Goal: Information Seeking & Learning: Learn about a topic

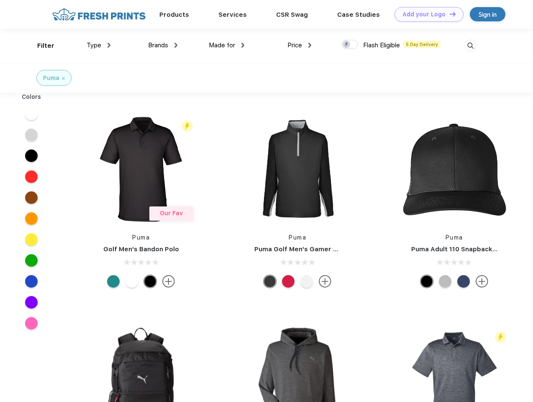
click at [426, 14] on link "Add your Logo Design Tool" at bounding box center [429, 14] width 69 height 15
click at [0, 0] on div "Design Tool" at bounding box center [0, 0] width 0 height 0
click at [449, 14] on link "Add your Logo Design Tool" at bounding box center [429, 14] width 69 height 15
click at [40, 46] on div "Filter" at bounding box center [45, 46] width 17 height 10
click at [99, 45] on span "Type" at bounding box center [94, 45] width 15 height 8
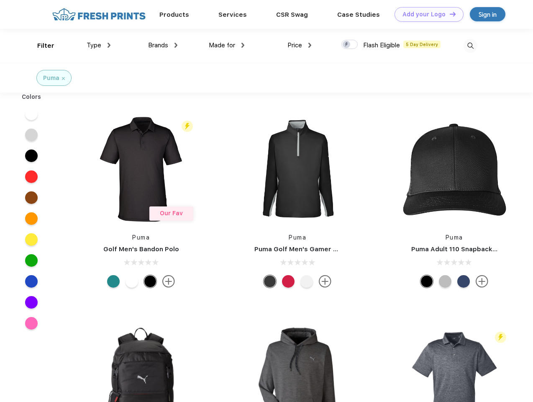
click at [163, 45] on span "Brands" at bounding box center [158, 45] width 20 height 8
click at [227, 45] on span "Made for" at bounding box center [222, 45] width 26 height 8
click at [300, 45] on span "Price" at bounding box center [295, 45] width 15 height 8
click at [350, 45] on div at bounding box center [350, 44] width 16 height 9
click at [347, 45] on input "checkbox" at bounding box center [344, 41] width 5 height 5
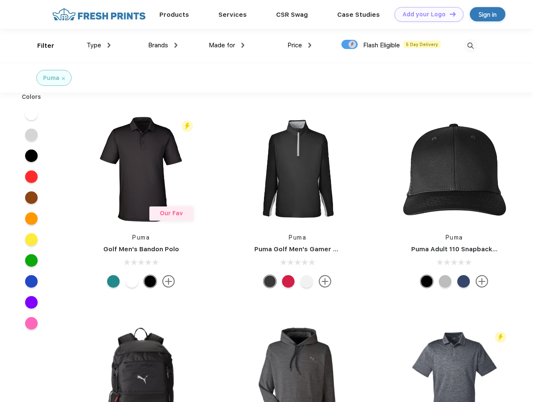
click at [471, 46] on img at bounding box center [471, 46] width 14 height 14
